Goal: Find specific page/section: Find specific page/section

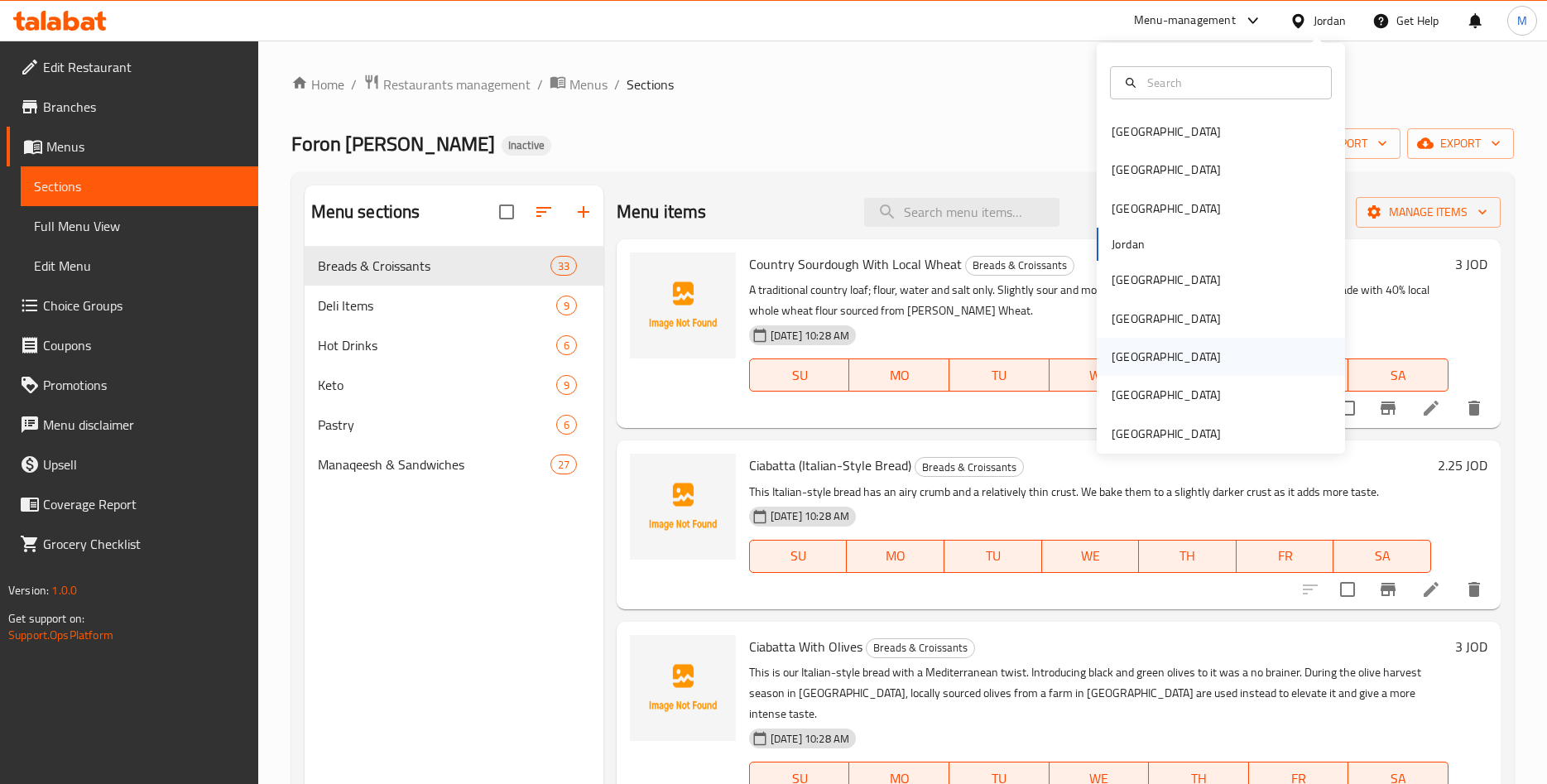
click at [1112, 354] on div "[GEOGRAPHIC_DATA]" at bounding box center [1167, 357] width 110 height 18
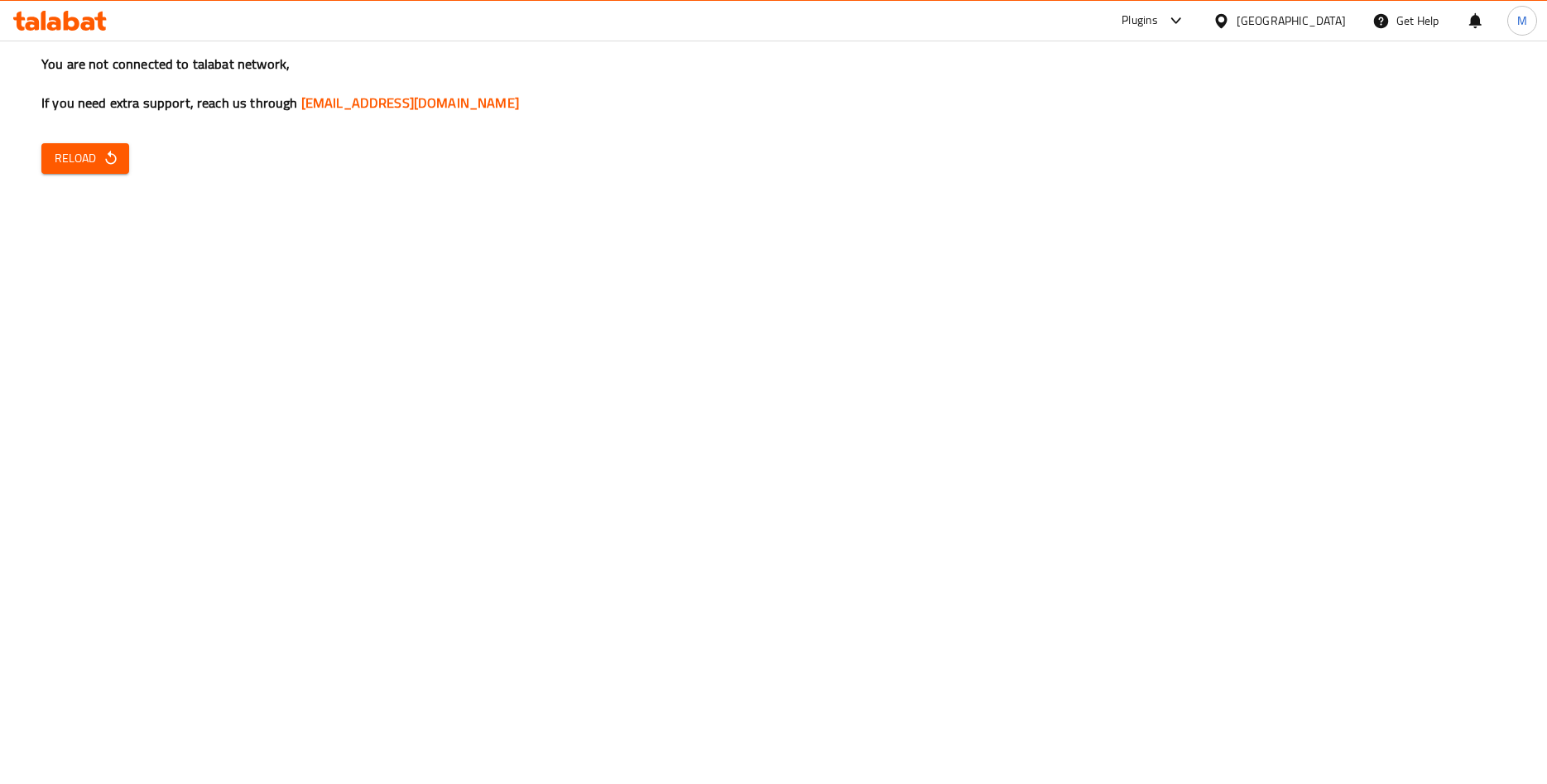
click at [122, 168] on button "Reload" at bounding box center [85, 158] width 88 height 31
click at [102, 152] on span "Reload" at bounding box center [85, 158] width 61 height 21
click at [890, 616] on div "You are not connected to talabat network, If you need extra support, reach us t…" at bounding box center [774, 392] width 1547 height 784
click at [120, 166] on button "Reload" at bounding box center [85, 158] width 88 height 31
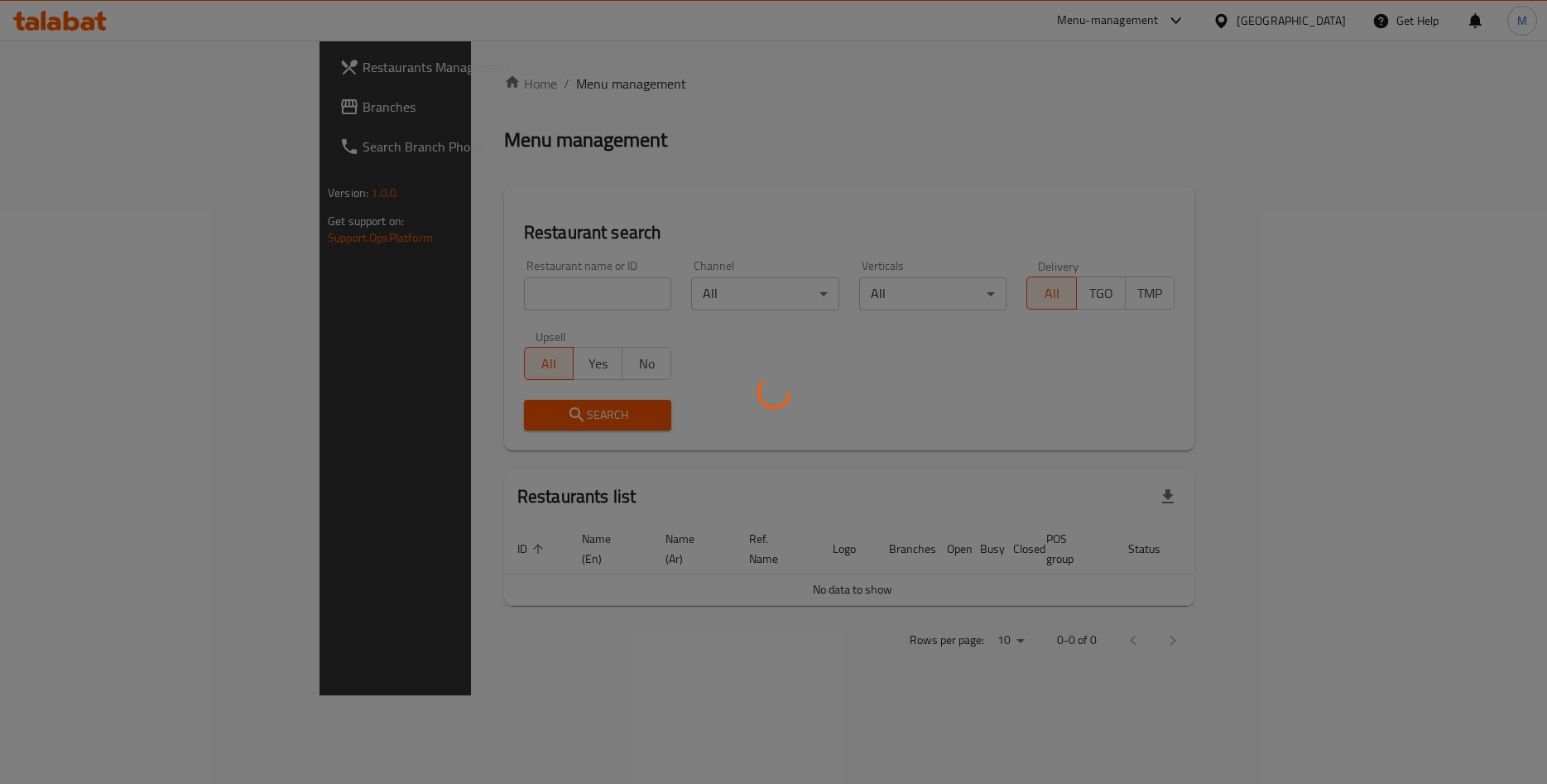
click at [617, 231] on div at bounding box center [774, 392] width 1547 height 784
click at [618, 229] on div at bounding box center [774, 392] width 1547 height 784
click at [628, 212] on div at bounding box center [774, 392] width 1547 height 784
click at [633, 201] on div at bounding box center [774, 392] width 1547 height 784
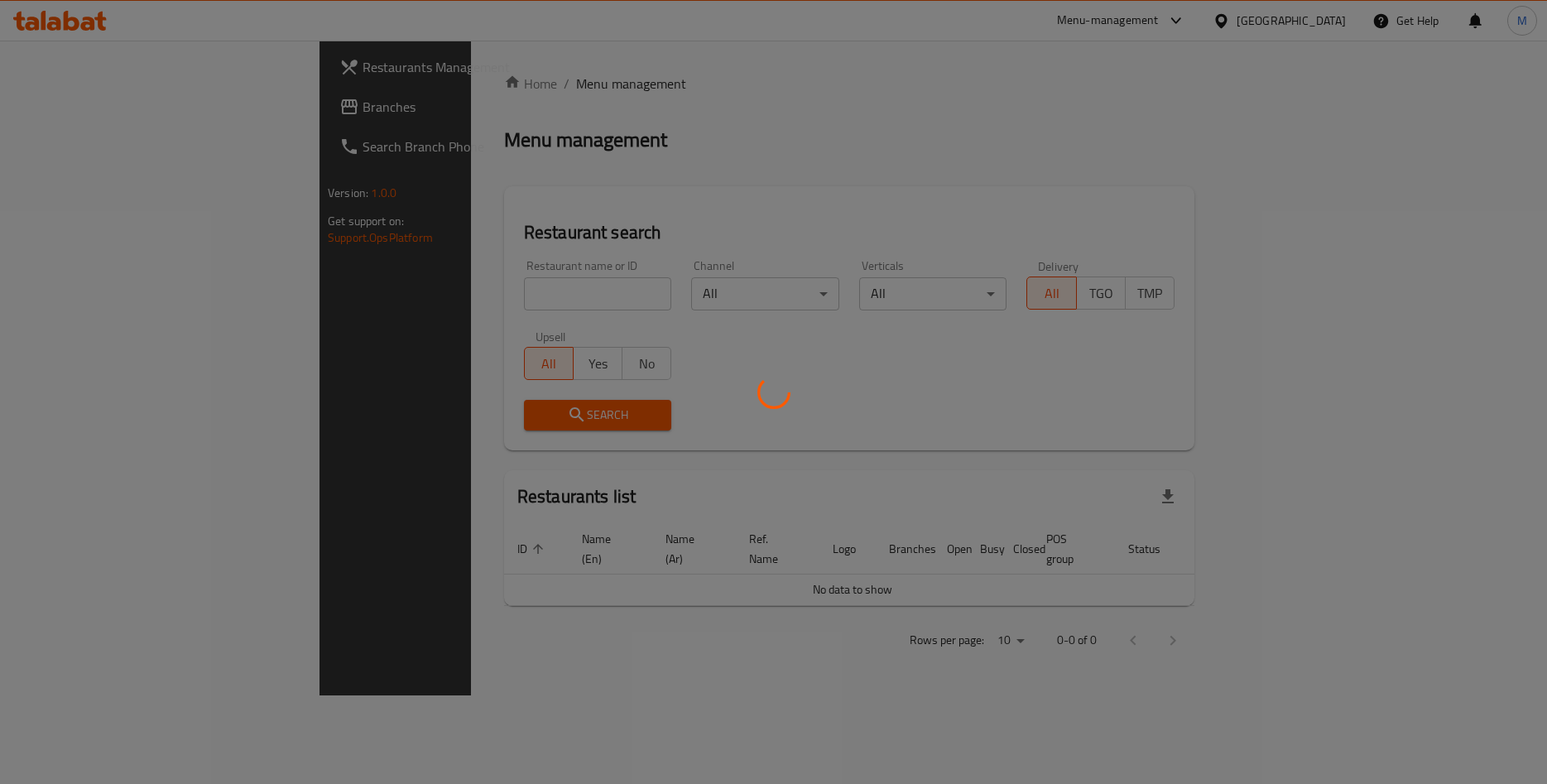
click at [633, 201] on div at bounding box center [774, 392] width 1547 height 784
click at [617, 151] on div at bounding box center [774, 392] width 1547 height 784
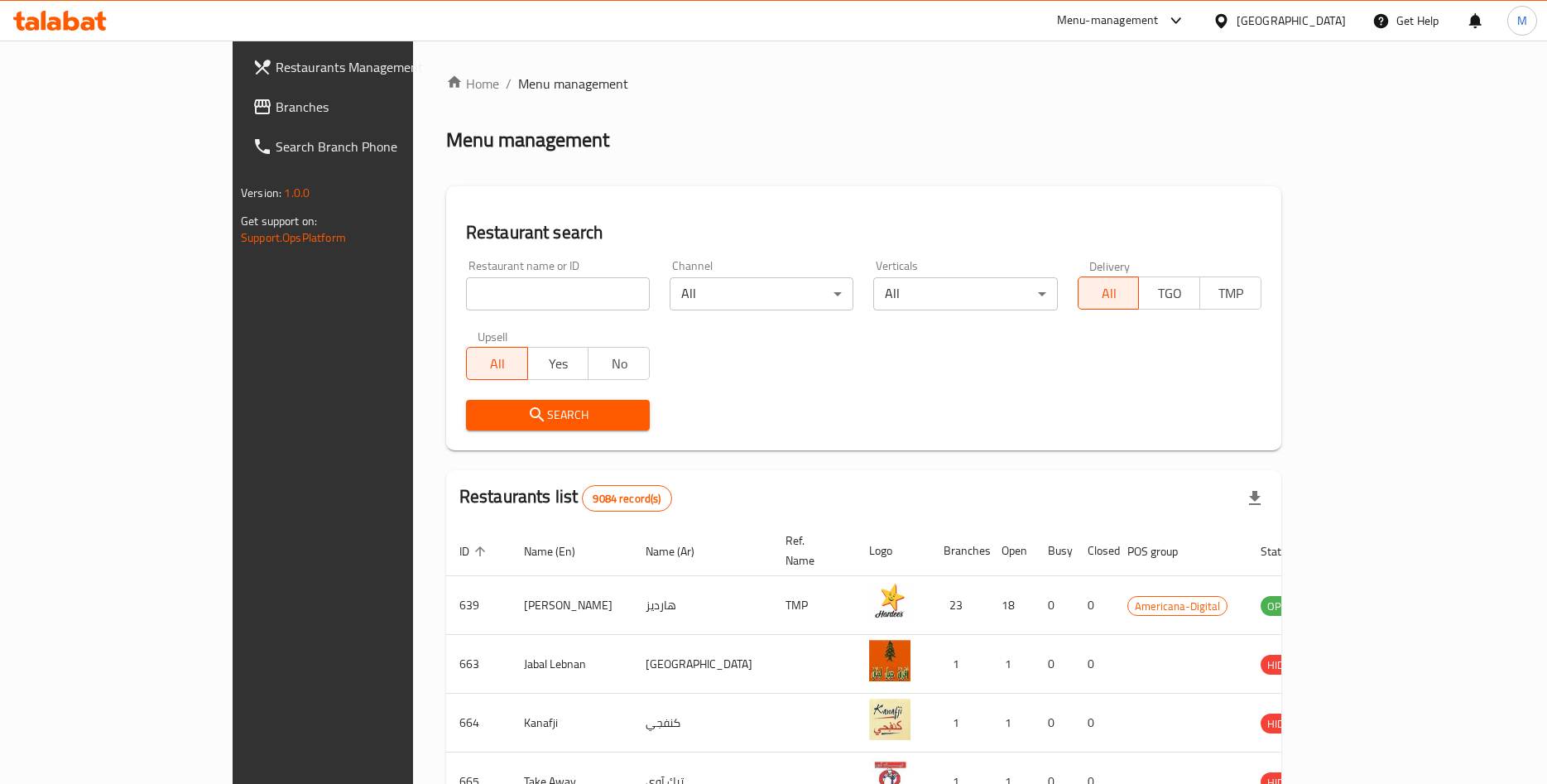
click at [847, 211] on div "Restaurant search Restaurant name or ID Restaurant name or ID Channel All ​ Ver…" at bounding box center [864, 318] width 835 height 264
click at [1143, 24] on div "Menu-management" at bounding box center [1108, 21] width 102 height 20
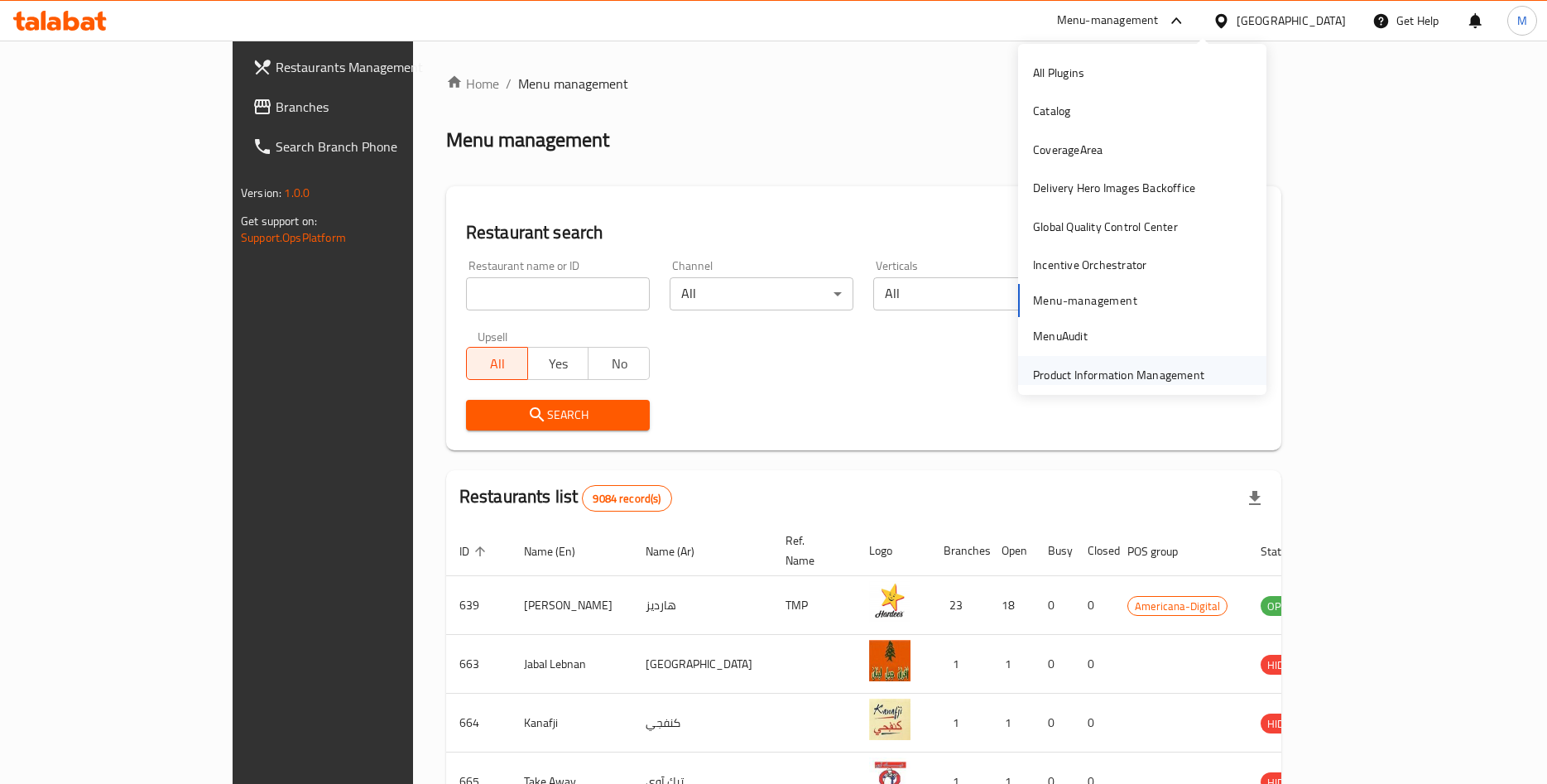
click at [1060, 367] on div "Product Information Management" at bounding box center [1119, 375] width 171 height 18
